Goal: Complete application form: Complete application form

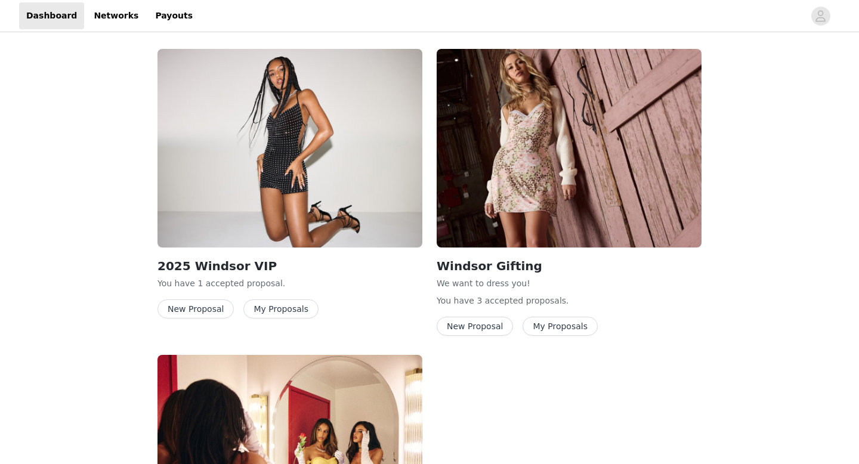
scroll to position [206, 0]
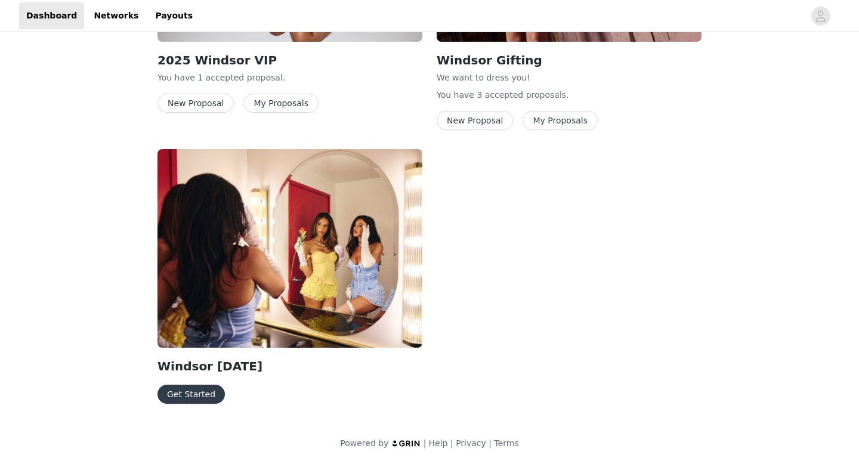
click at [184, 396] on button "Get Started" at bounding box center [190, 394] width 67 height 19
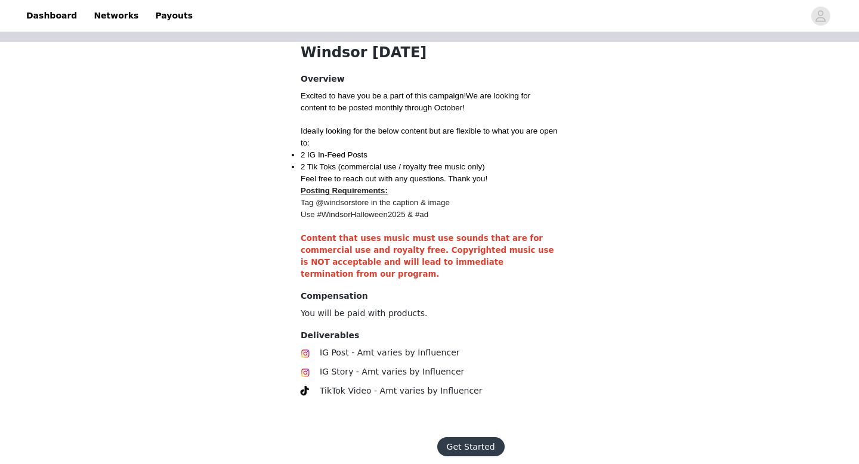
scroll to position [275, 0]
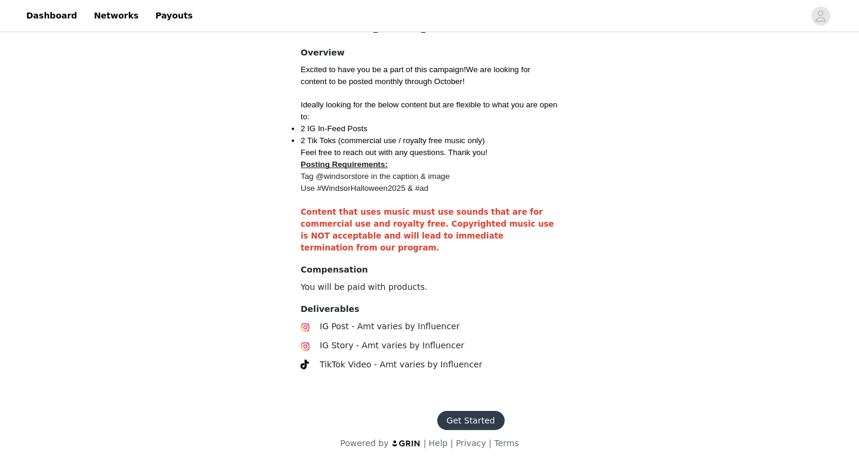
click at [467, 429] on button "Get Started" at bounding box center [470, 420] width 67 height 19
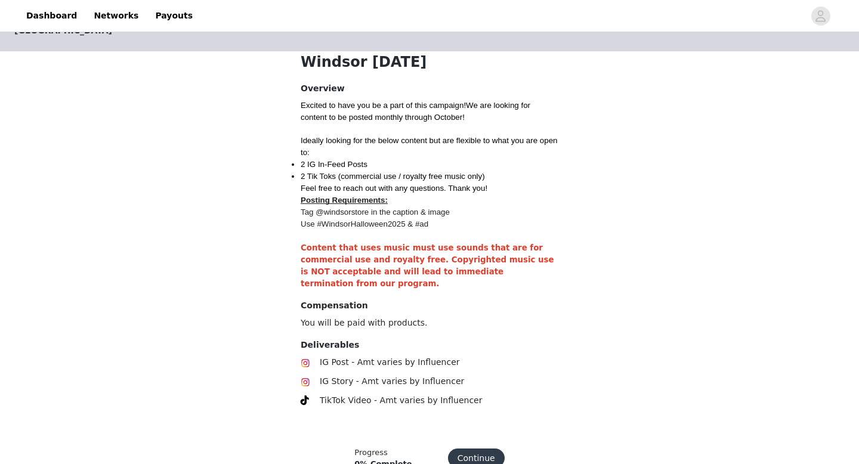
scroll to position [280, 0]
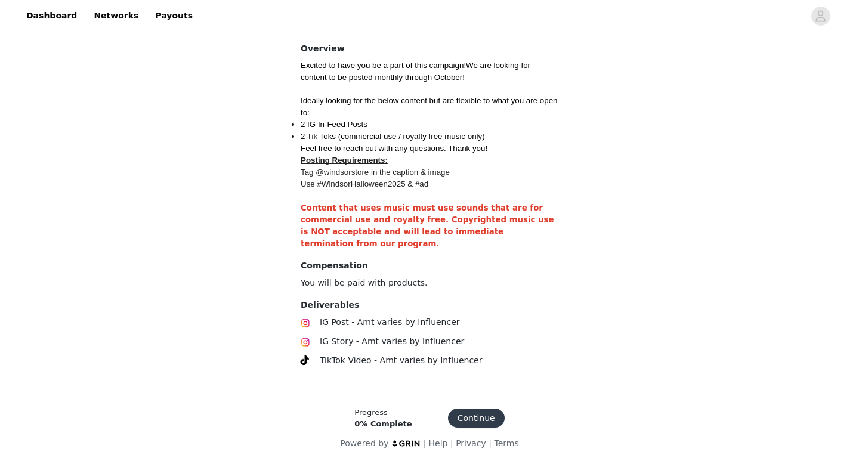
click at [456, 420] on button "Continue" at bounding box center [476, 417] width 57 height 19
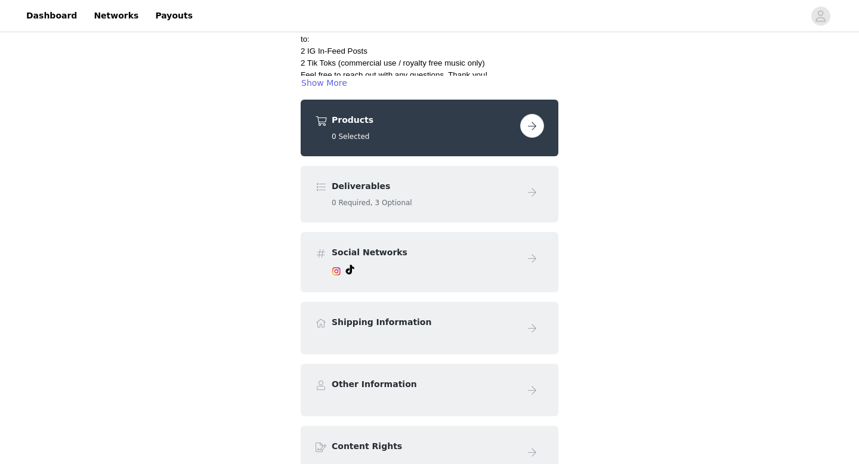
scroll to position [165, 0]
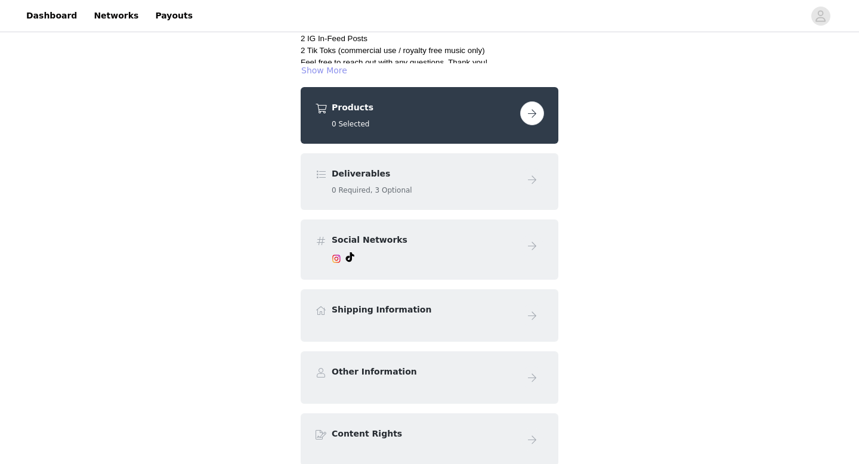
click at [337, 67] on button "Show More" at bounding box center [323, 70] width 47 height 14
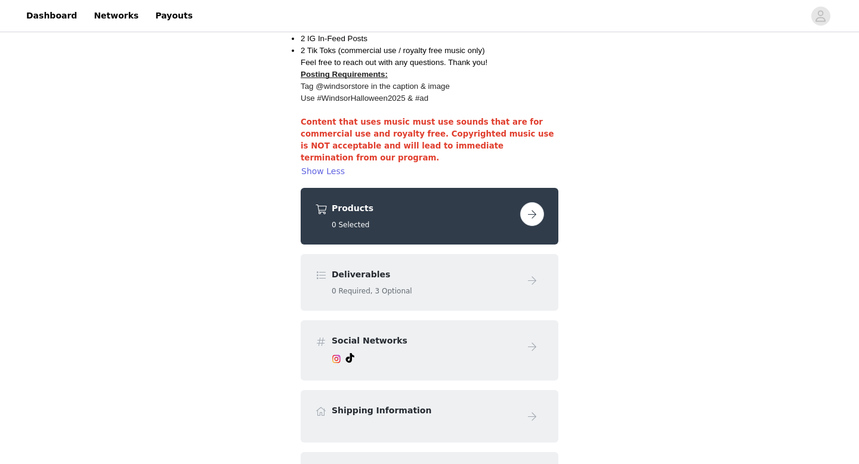
click at [528, 215] on button "button" at bounding box center [532, 214] width 24 height 24
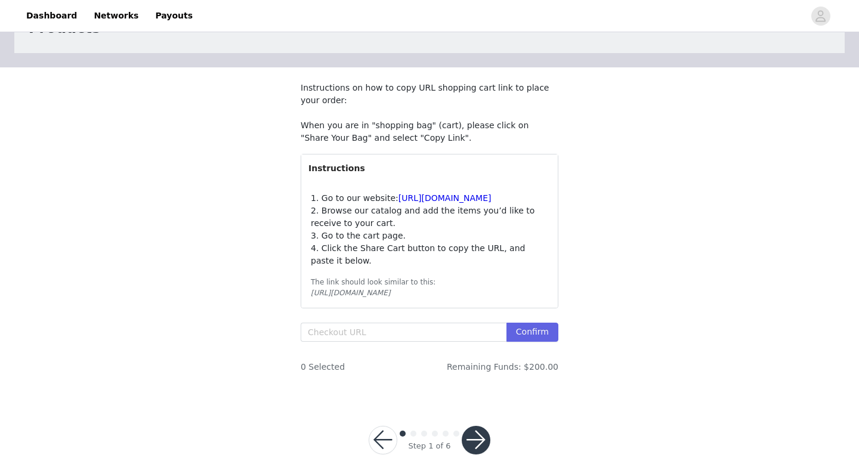
scroll to position [98, 0]
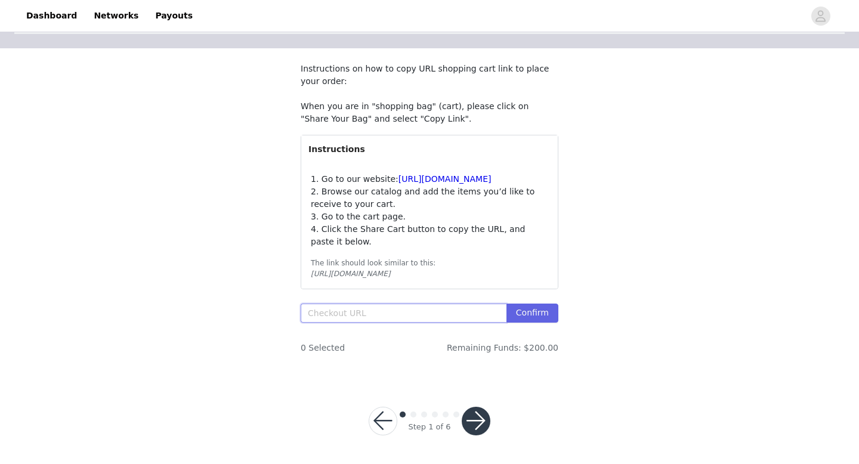
click at [356, 315] on input "text" at bounding box center [403, 312] width 206 height 19
paste input "[URL][DOMAIN_NAME]"
type input "[URL][DOMAIN_NAME]"
click at [396, 314] on input "https://shop.app/checkout/7088537651/cn/hWN3QnAUPFs7JqrwOhzpRyVU/en-us/shoppay?…" at bounding box center [403, 312] width 206 height 19
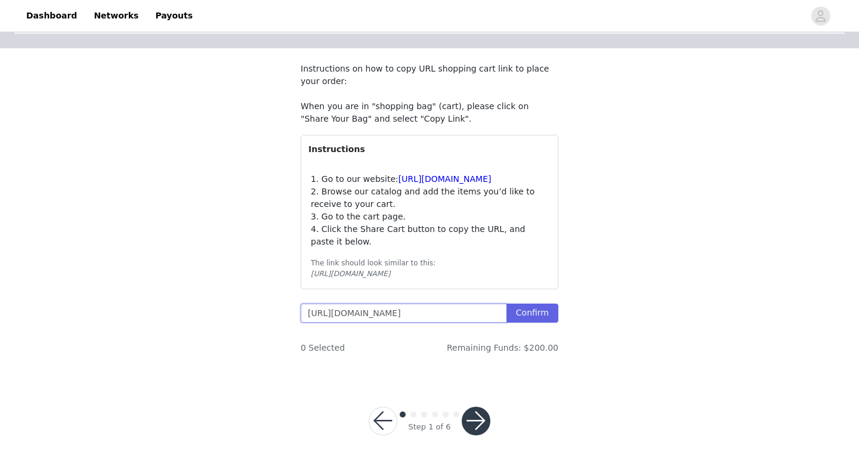
click at [396, 314] on input "https://shop.app/checkout/7088537651/cn/hWN3QnAUPFs7JqrwOhzpRyVU/en-us/shoppay?…" at bounding box center [403, 312] width 206 height 19
paste input "https://www.windsorstore.com/cart/43331964960819:1,43472862511155:1,43331962077…"
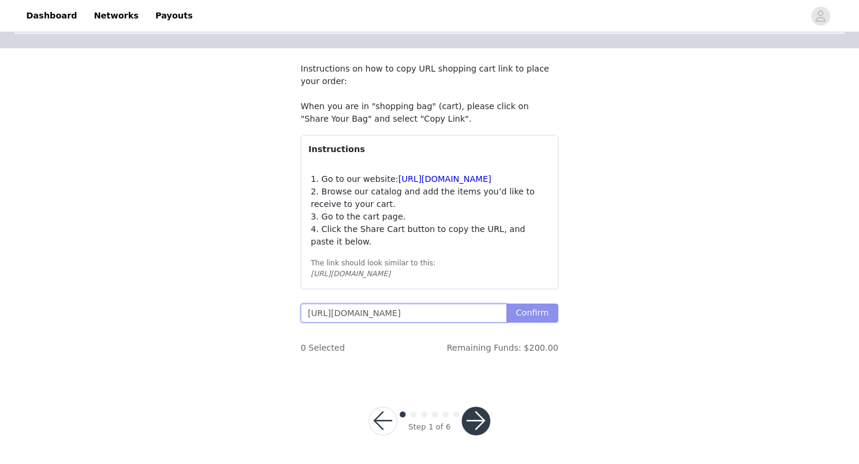
type input "https://www.windsorstore.com/cart/43331964960819:1,43472862511155:1,43331962077…"
click at [528, 323] on button "Confirm" at bounding box center [532, 312] width 52 height 19
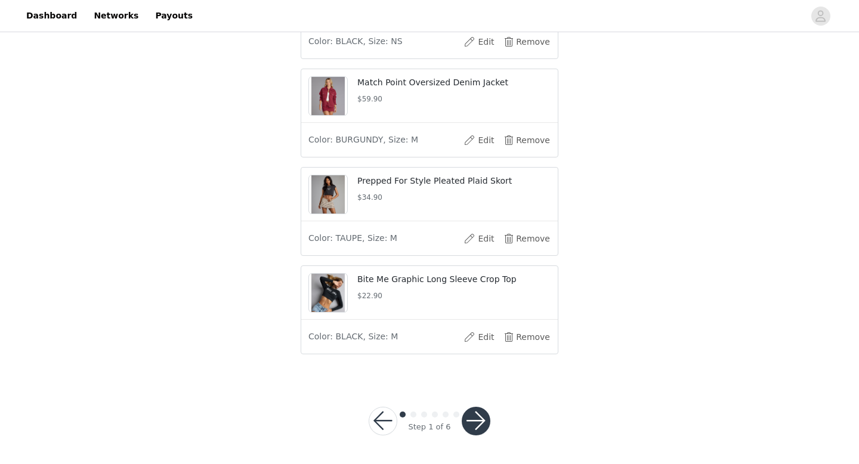
click at [464, 426] on button "button" at bounding box center [475, 421] width 29 height 29
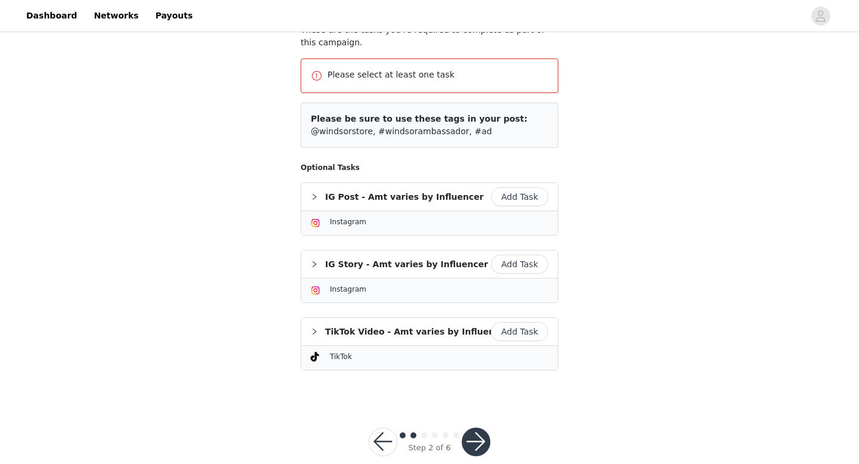
scroll to position [136, 0]
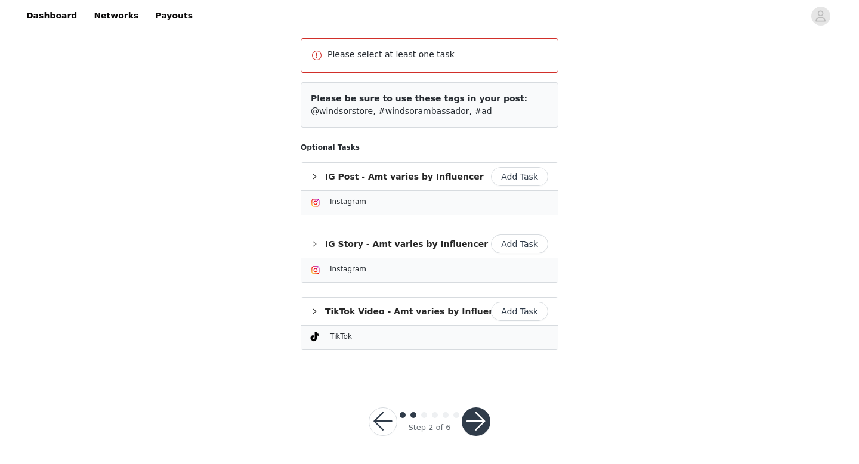
click at [525, 311] on button "Add Task" at bounding box center [519, 311] width 57 height 19
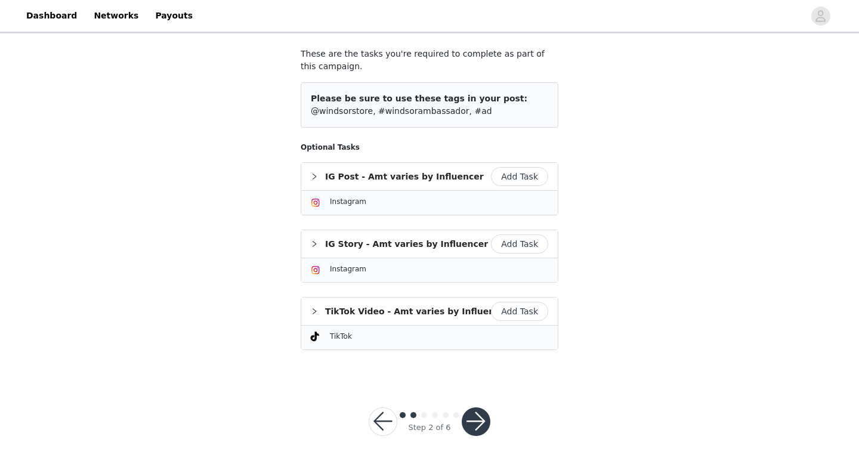
click at [525, 267] on div "Instagram" at bounding box center [439, 269] width 218 height 12
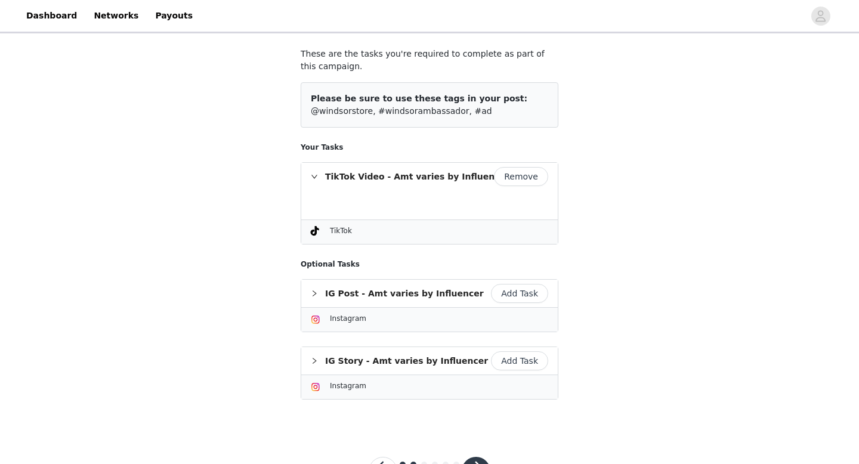
click at [523, 293] on button "Add Task" at bounding box center [519, 293] width 57 height 19
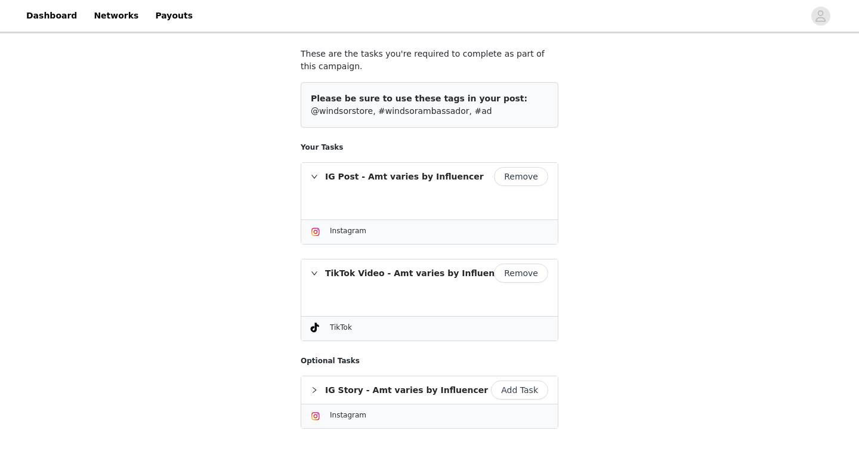
click at [510, 390] on button "Add Task" at bounding box center [519, 389] width 57 height 19
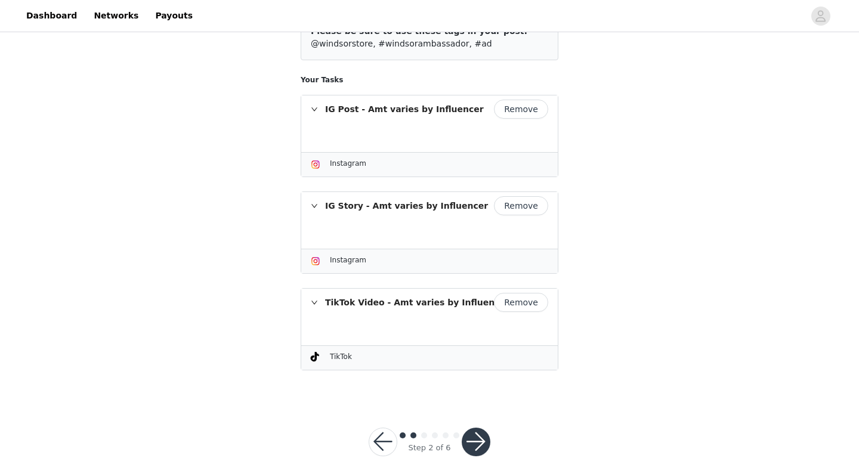
scroll to position [179, 0]
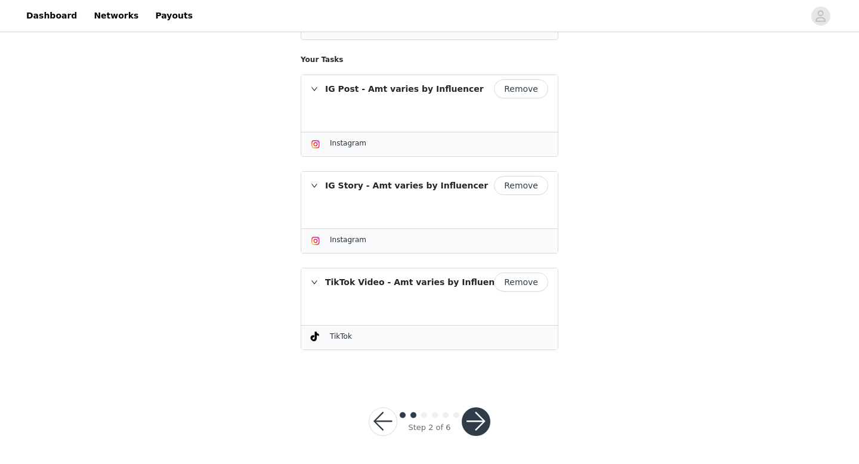
click at [485, 415] on button "button" at bounding box center [475, 421] width 29 height 29
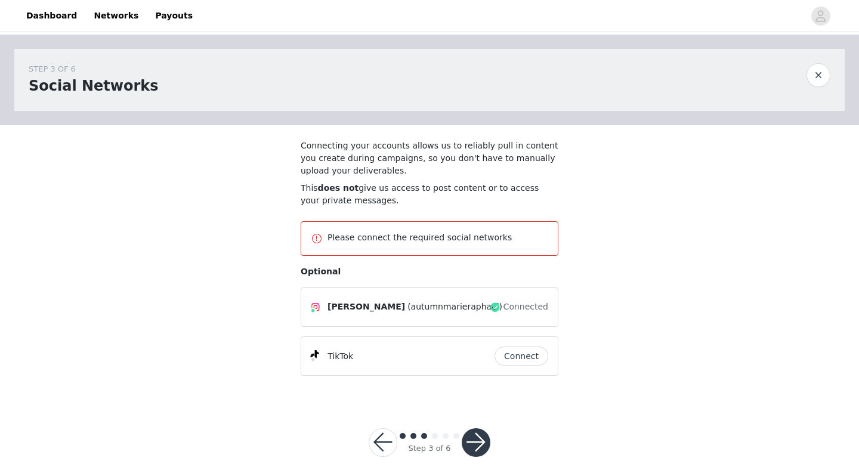
click at [512, 362] on button "Connect" at bounding box center [521, 355] width 54 height 19
click at [478, 438] on button "button" at bounding box center [475, 442] width 29 height 29
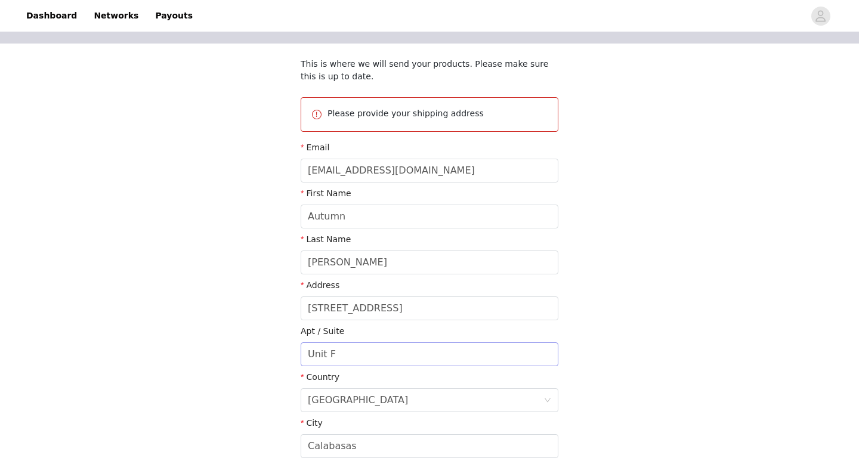
scroll to position [88, 0]
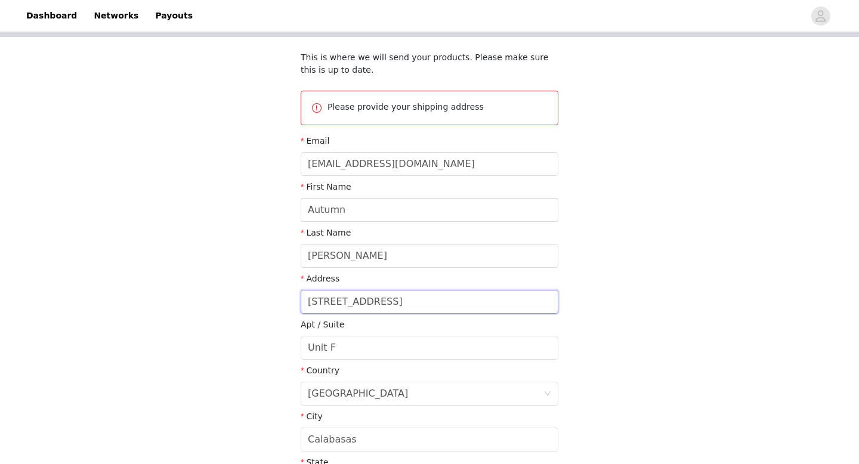
click at [377, 295] on input "3976 Ceanothus Pl" at bounding box center [429, 302] width 258 height 24
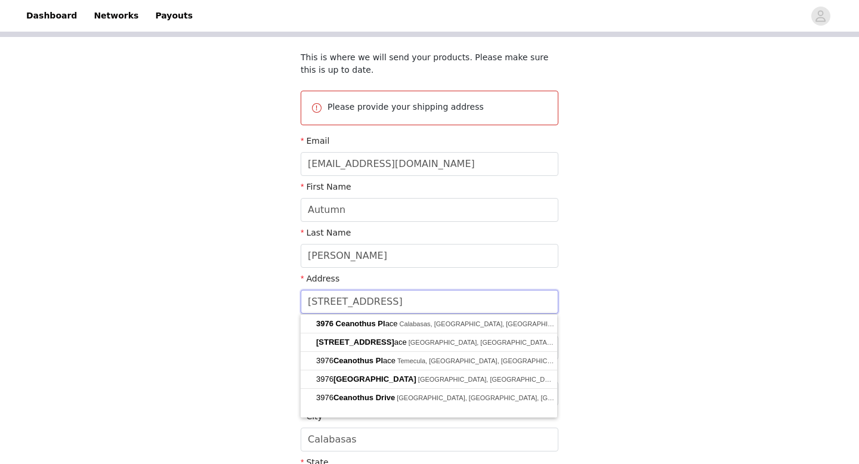
type input "2"
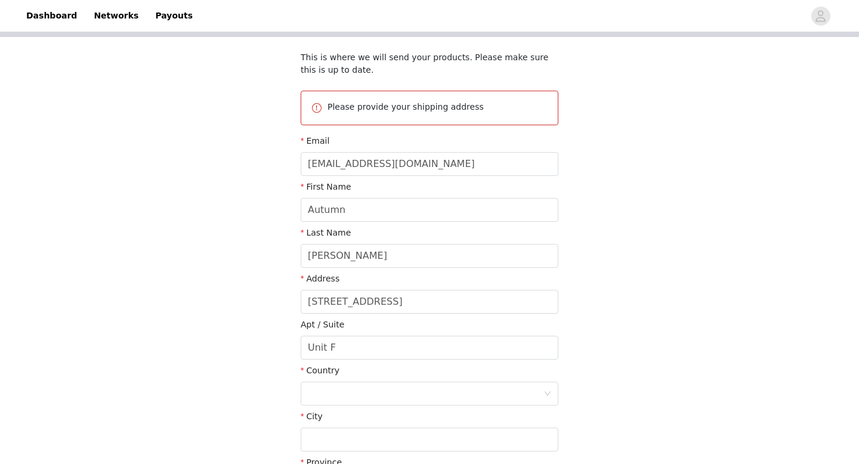
type input "29143 Oak Creek Ln"
type input "Agoura Hills"
type input "91301-6414"
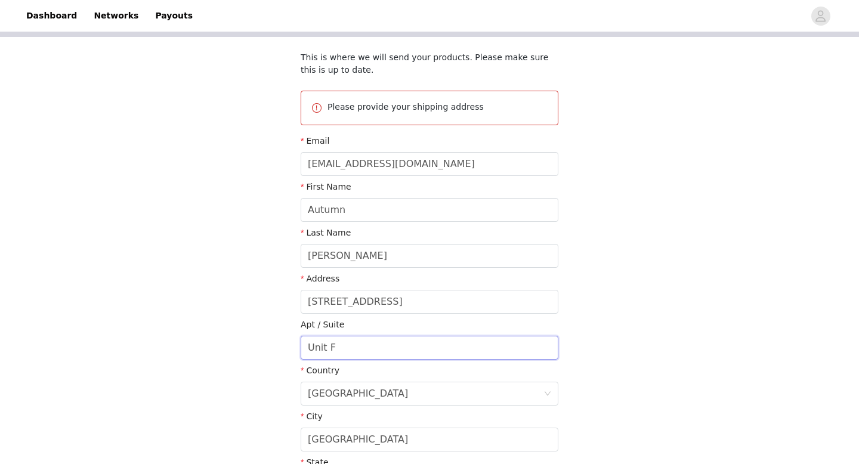
click at [337, 350] on input "Unit F" at bounding box center [429, 348] width 258 height 24
type input "Unit 101"
click at [262, 379] on div "STEP 4 OF 6 Shipping Information This is where we will send your products. Plea…" at bounding box center [429, 254] width 859 height 616
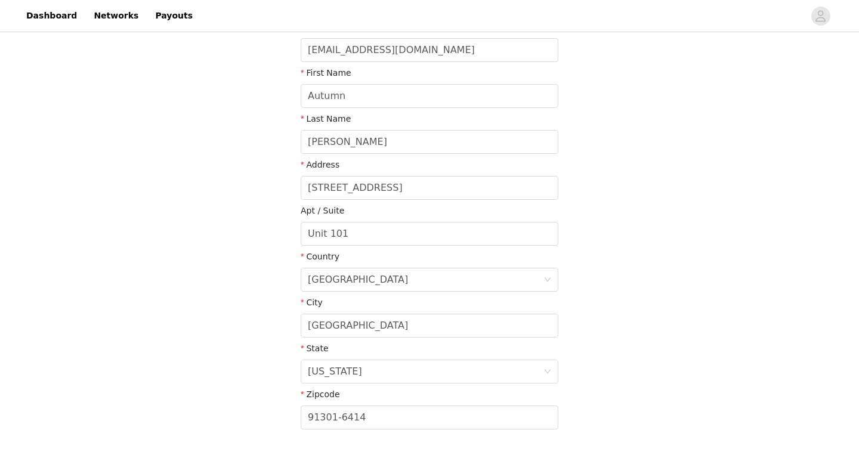
scroll to position [272, 0]
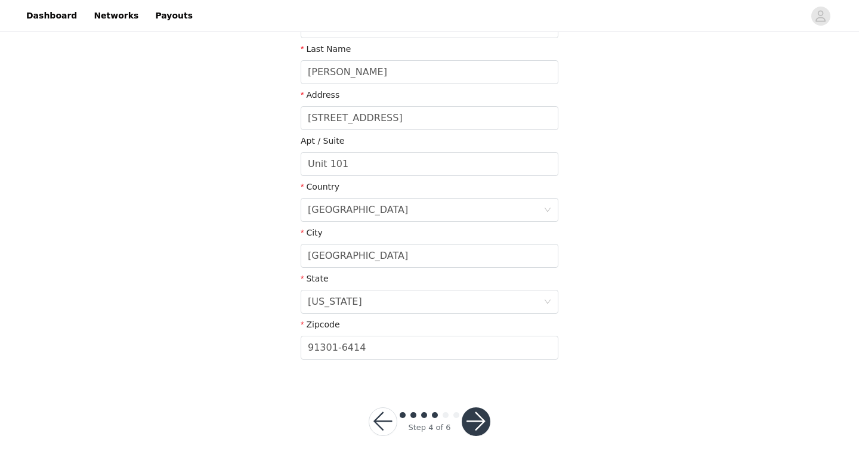
click at [481, 419] on button "button" at bounding box center [475, 421] width 29 height 29
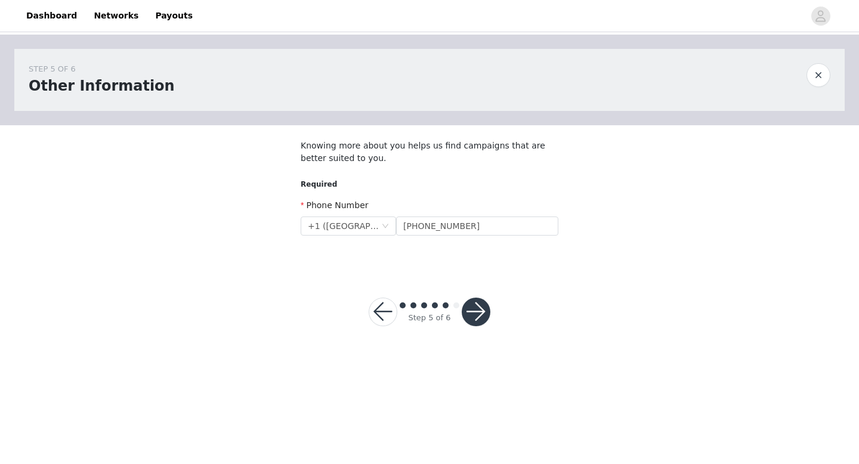
click at [476, 321] on button "button" at bounding box center [475, 312] width 29 height 29
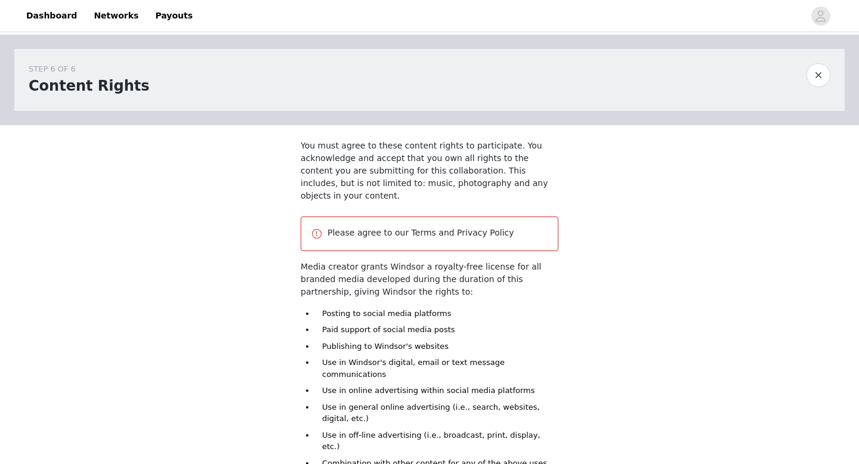
scroll to position [128, 0]
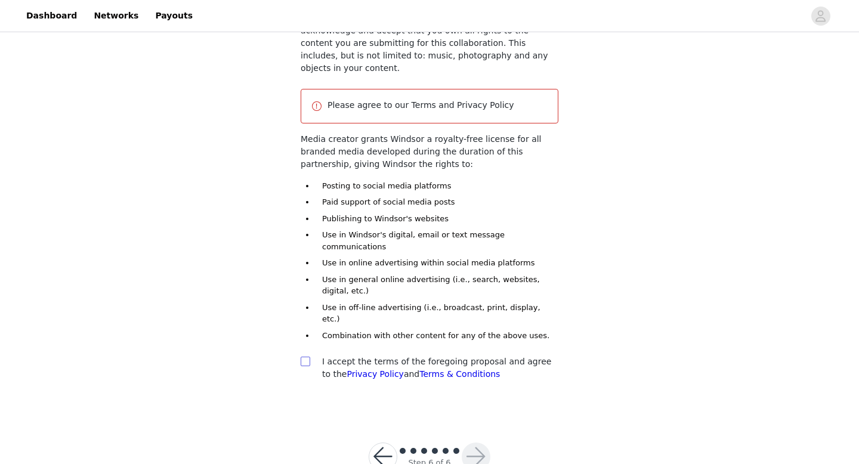
click at [305, 357] on input "checkbox" at bounding box center [304, 361] width 8 height 8
checkbox input "true"
click at [481, 442] on button "button" at bounding box center [475, 456] width 29 height 29
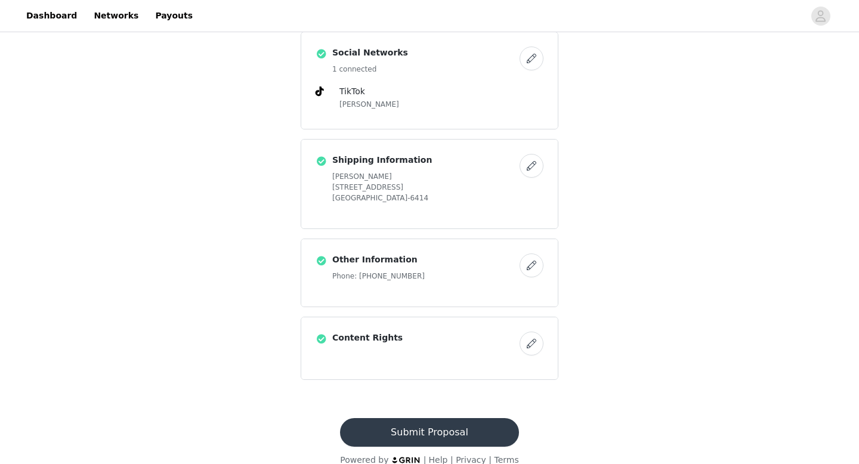
scroll to position [665, 0]
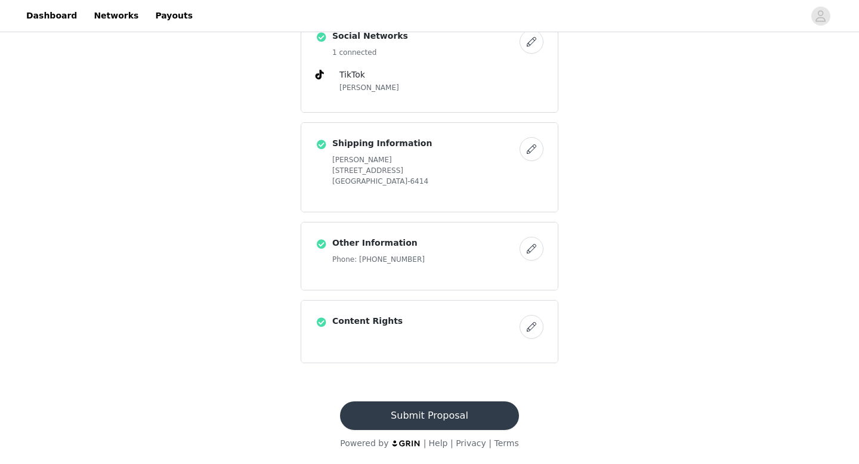
click at [465, 412] on button "Submit Proposal" at bounding box center [429, 415] width 178 height 29
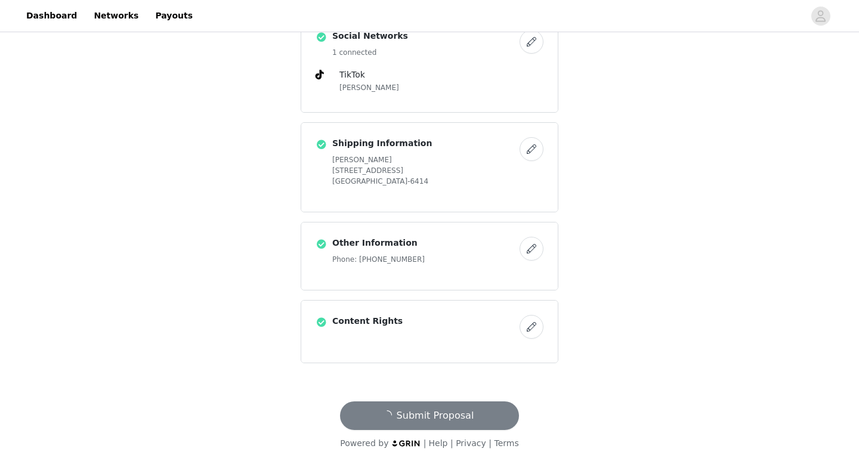
scroll to position [0, 0]
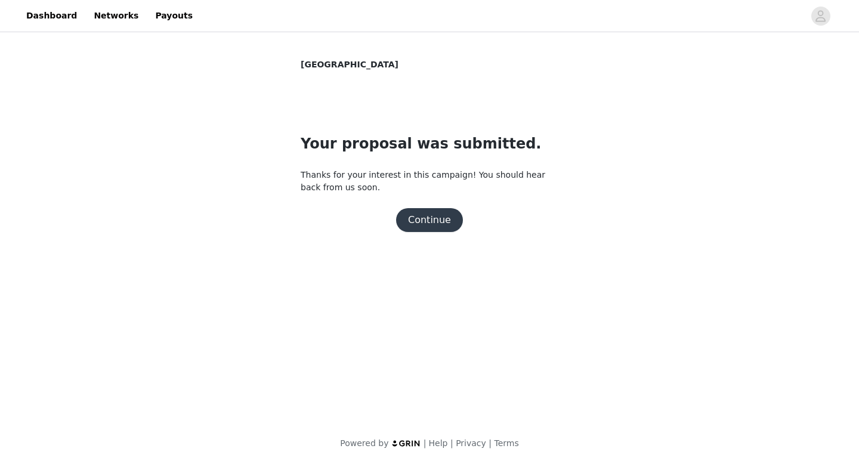
click at [411, 229] on button "Continue" at bounding box center [429, 220] width 67 height 24
